Goal: Download file/media

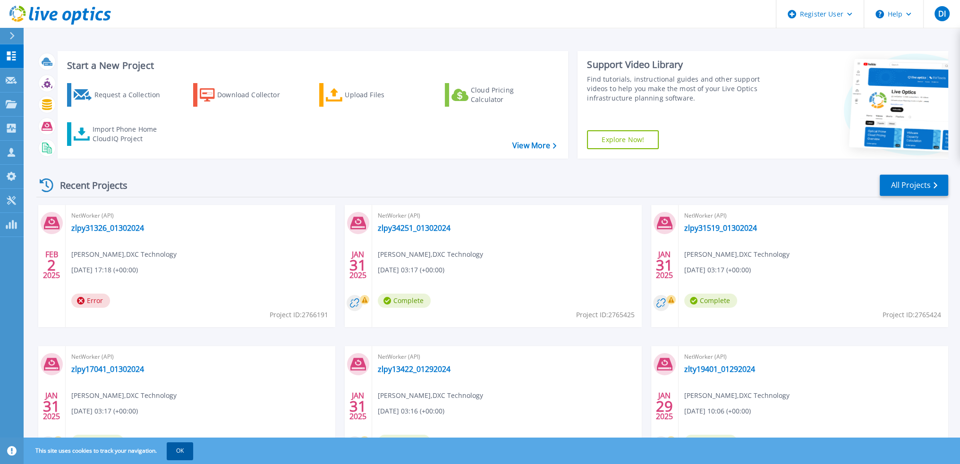
click at [180, 458] on button "OK" at bounding box center [180, 451] width 26 height 17
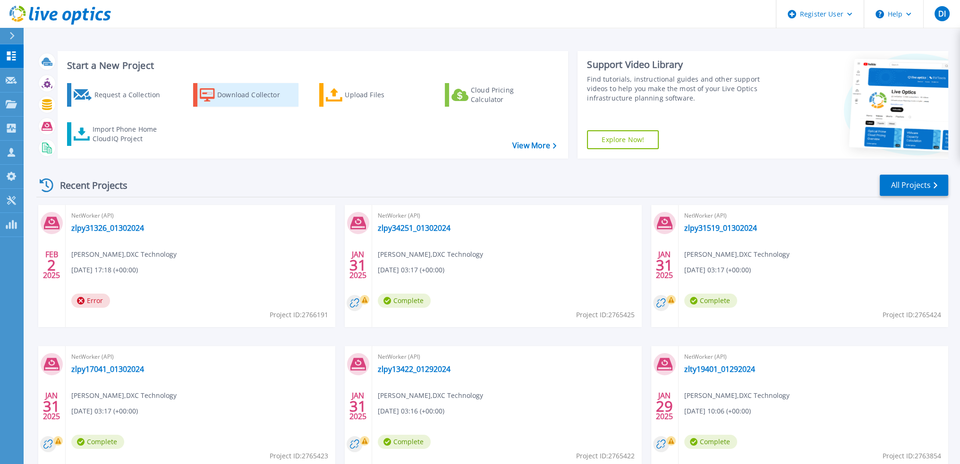
click at [240, 94] on div "Download Collector" at bounding box center [255, 95] width 76 height 19
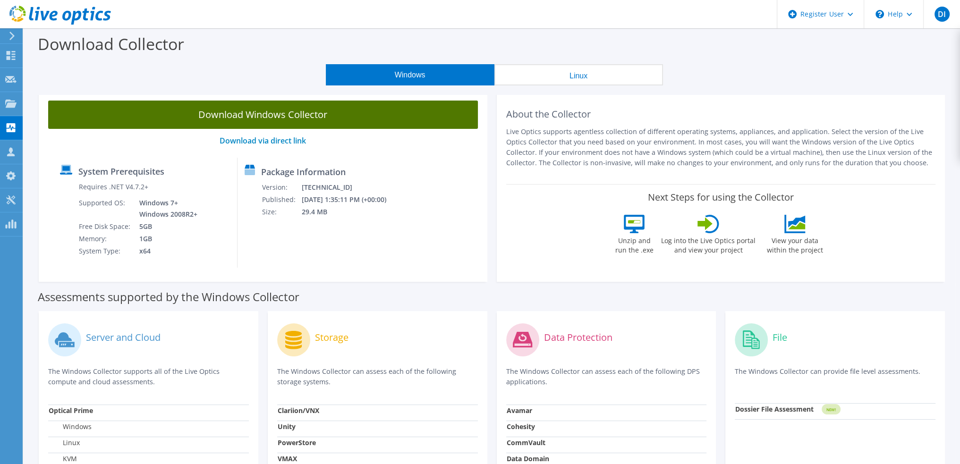
click at [281, 122] on link "Download Windows Collector" at bounding box center [263, 115] width 430 height 28
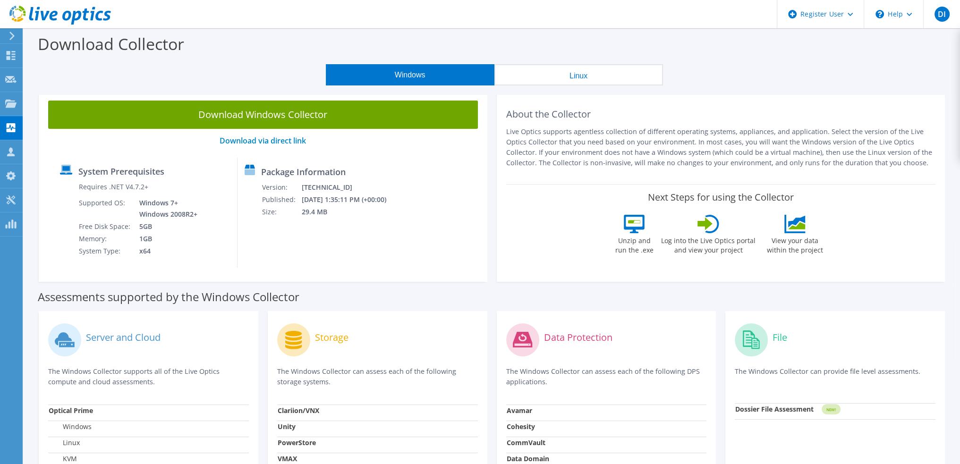
click at [243, 51] on div "Download Collector" at bounding box center [491, 46] width 927 height 36
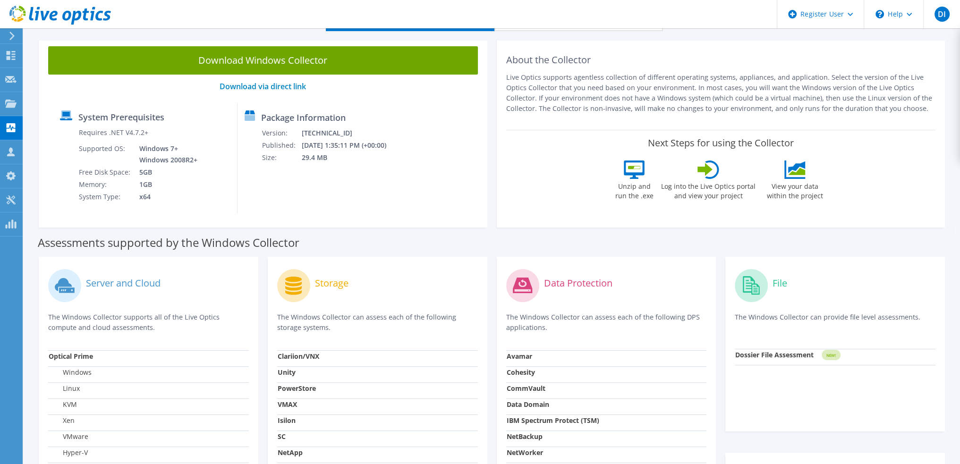
scroll to position [142, 0]
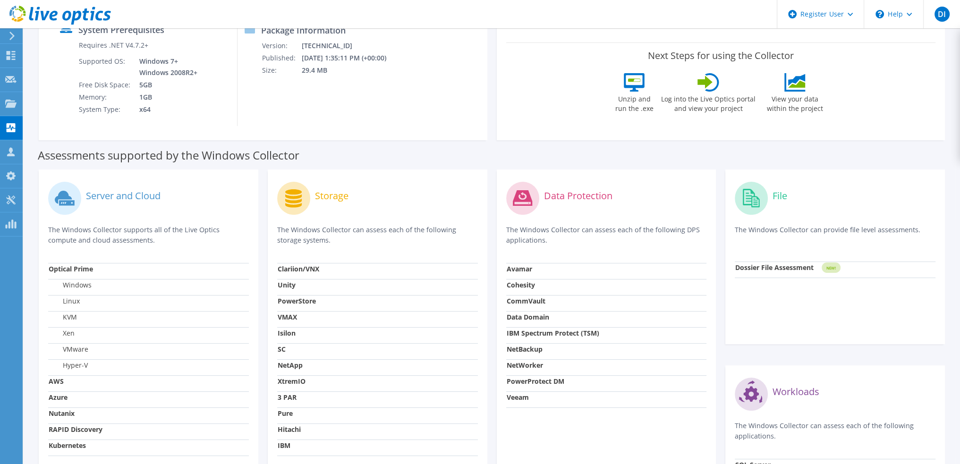
click at [521, 368] on strong "NetWorker" at bounding box center [525, 365] width 36 height 9
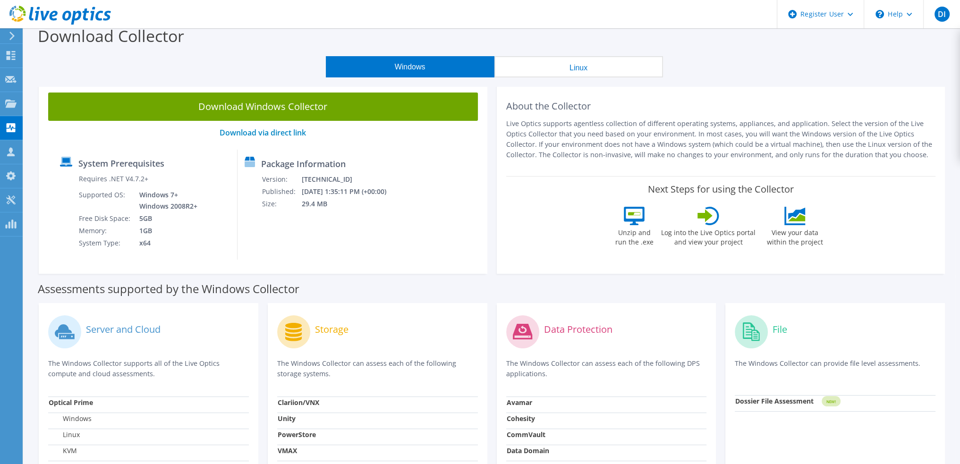
scroll to position [0, 0]
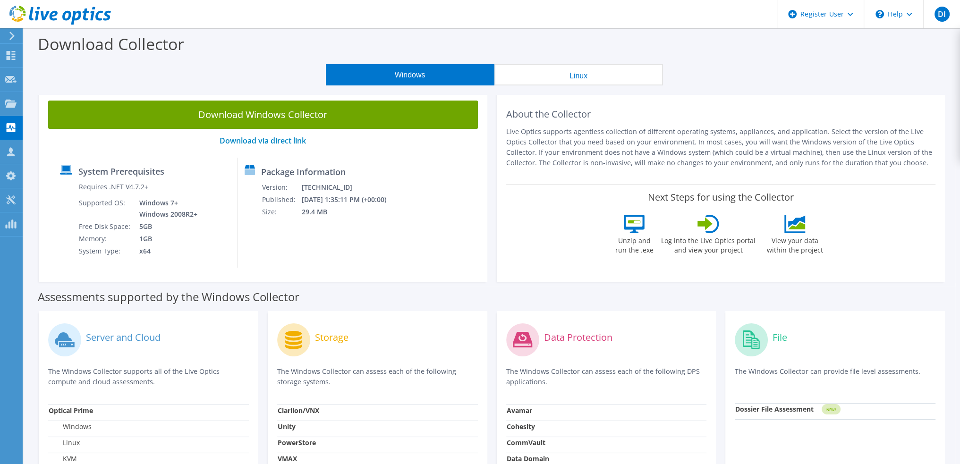
click at [610, 74] on button "Linux" at bounding box center [579, 74] width 169 height 21
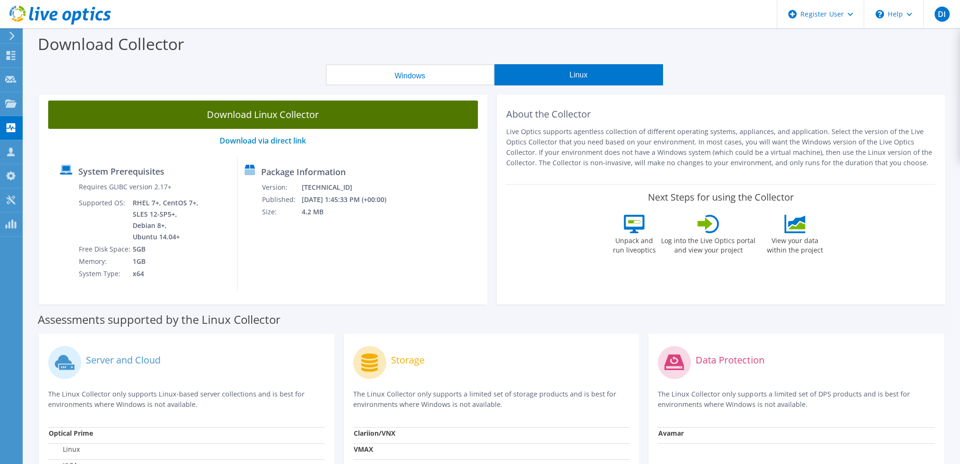
click at [305, 117] on link "Download Linux Collector" at bounding box center [263, 115] width 430 height 28
